Goal: Transaction & Acquisition: Book appointment/travel/reservation

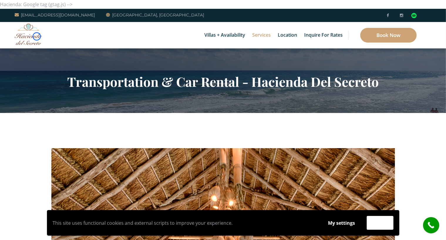
click at [37, 36] on img at bounding box center [29, 33] width 28 height 21
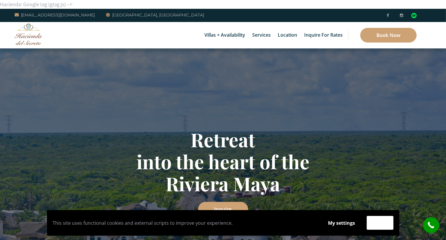
click at [52, 38] on div "Villas + Availability 6 Bedrooms Casa del Secreto 5 Bedrooms [GEOGRAPHIC_DATA][…" at bounding box center [223, 35] width 446 height 26
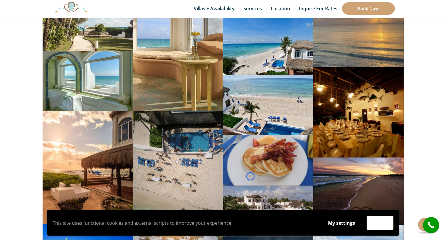
scroll to position [2499, 0]
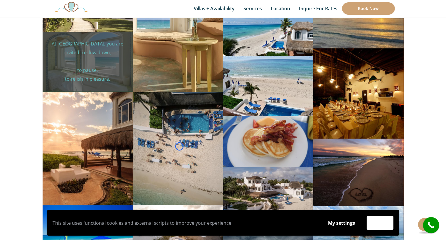
click at [52, 39] on div "At [GEOGRAPHIC_DATA], you are invited to slow down, to pause, to relish in plea…" at bounding box center [87, 62] width 81 height 46
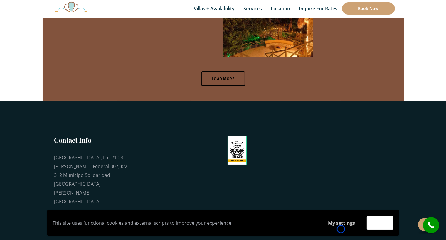
click at [341, 229] on button "My settings" at bounding box center [342, 223] width 38 height 14
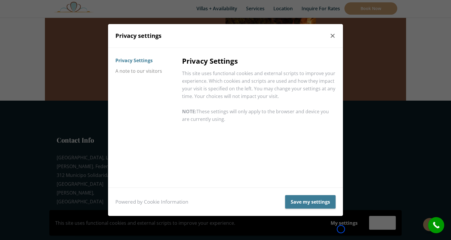
click at [341, 229] on div "Privacy settings Privacy Settings A note to our visitors Privacy Settings This …" at bounding box center [225, 120] width 451 height 240
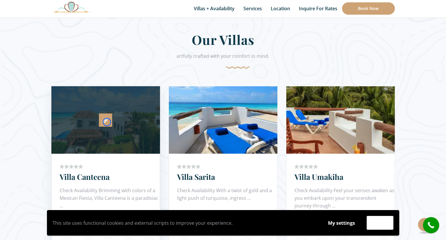
click at [107, 122] on icon at bounding box center [105, 120] width 4 height 4
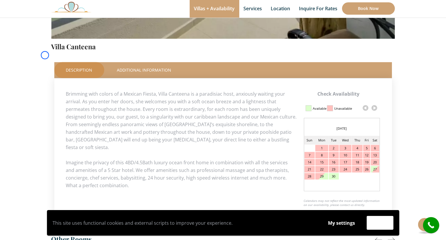
scroll to position [233, 0]
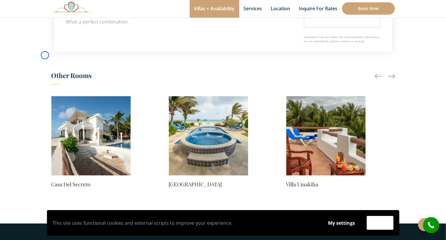
scroll to position [0, 0]
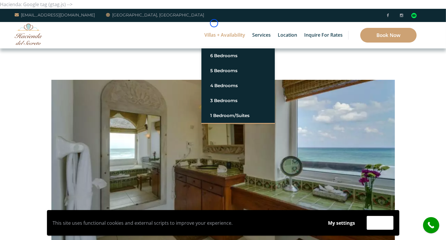
click at [214, 23] on link "Villas + Availability" at bounding box center [224, 35] width 47 height 26
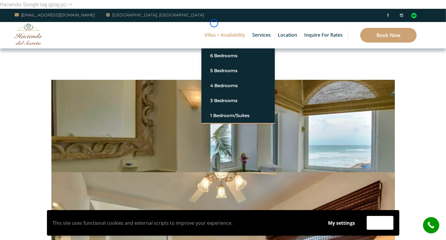
click at [214, 23] on link "Villas + Availability" at bounding box center [224, 35] width 47 height 26
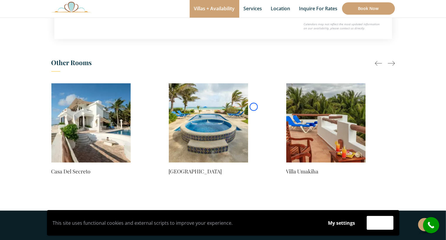
scroll to position [431, 0]
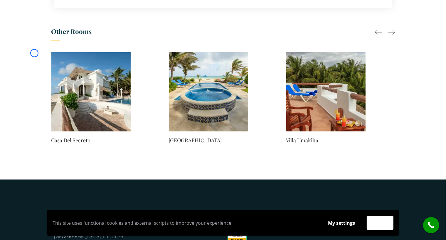
scroll to position [0, 0]
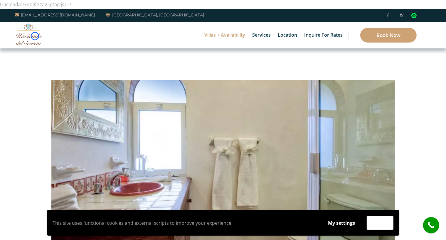
click at [35, 36] on img at bounding box center [29, 33] width 28 height 21
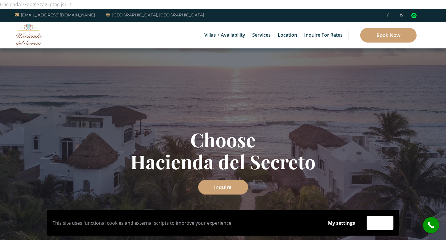
click at [45, 48] on div "Villas + Availability 6 Bedrooms Casa del Secreto 5 Bedrooms [GEOGRAPHIC_DATA][…" at bounding box center [223, 35] width 446 height 26
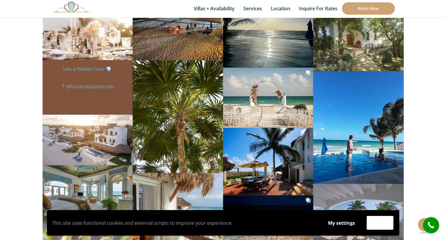
scroll to position [2780, 0]
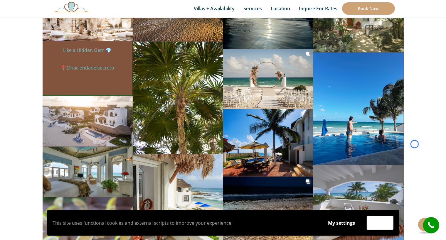
click at [45, 48] on div "haciendadelsecreto 18mo Like a Hidden Gem 💎 📍@haciendadelsecreto" at bounding box center [88, 68] width 90 height 54
